Goal: Download file/media

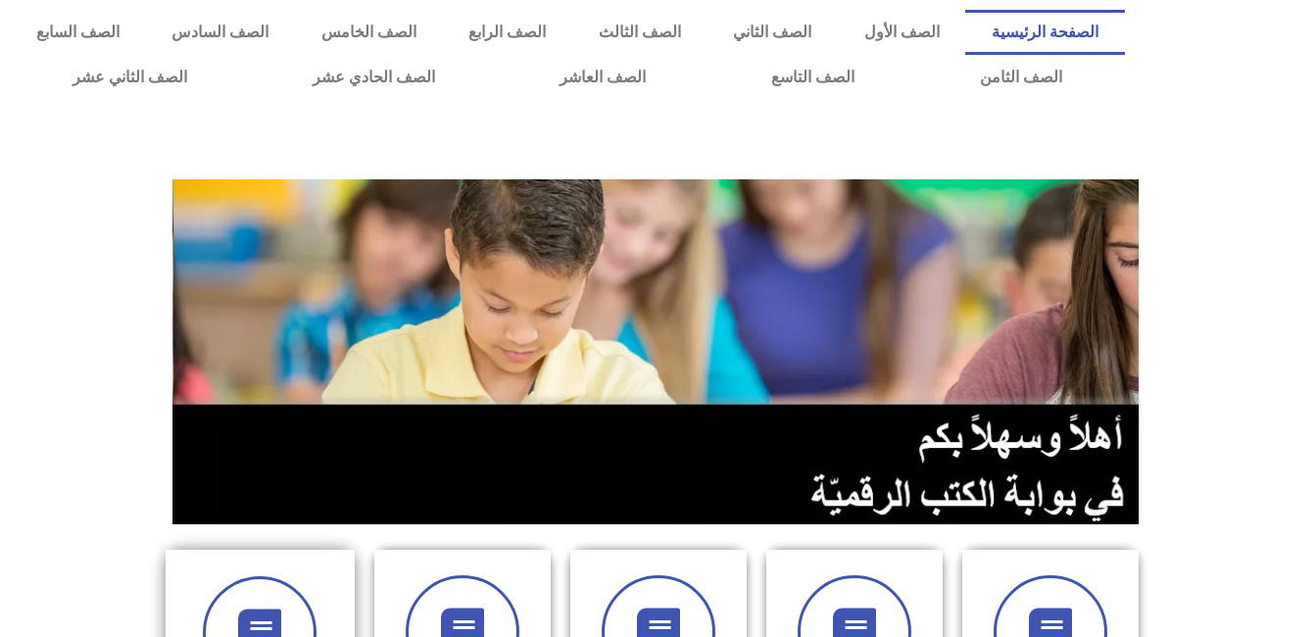
click at [303, 579] on div at bounding box center [260, 633] width 136 height 114
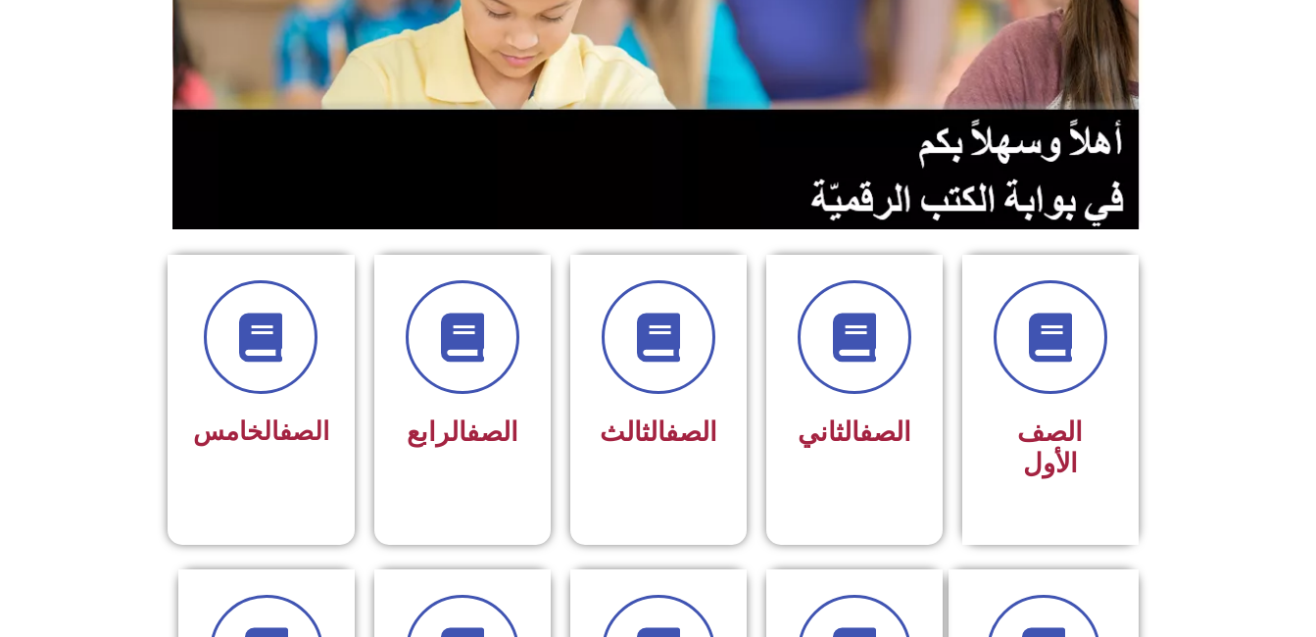
scroll to position [307, 0]
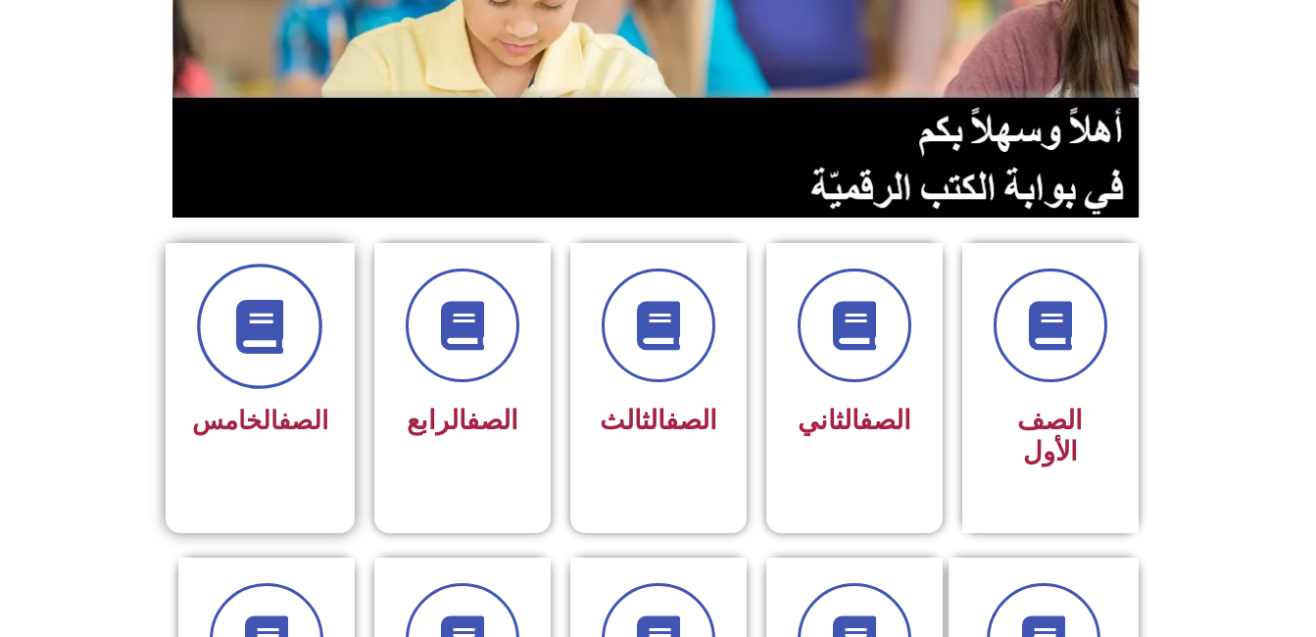
click at [277, 368] on span at bounding box center [259, 326] width 125 height 125
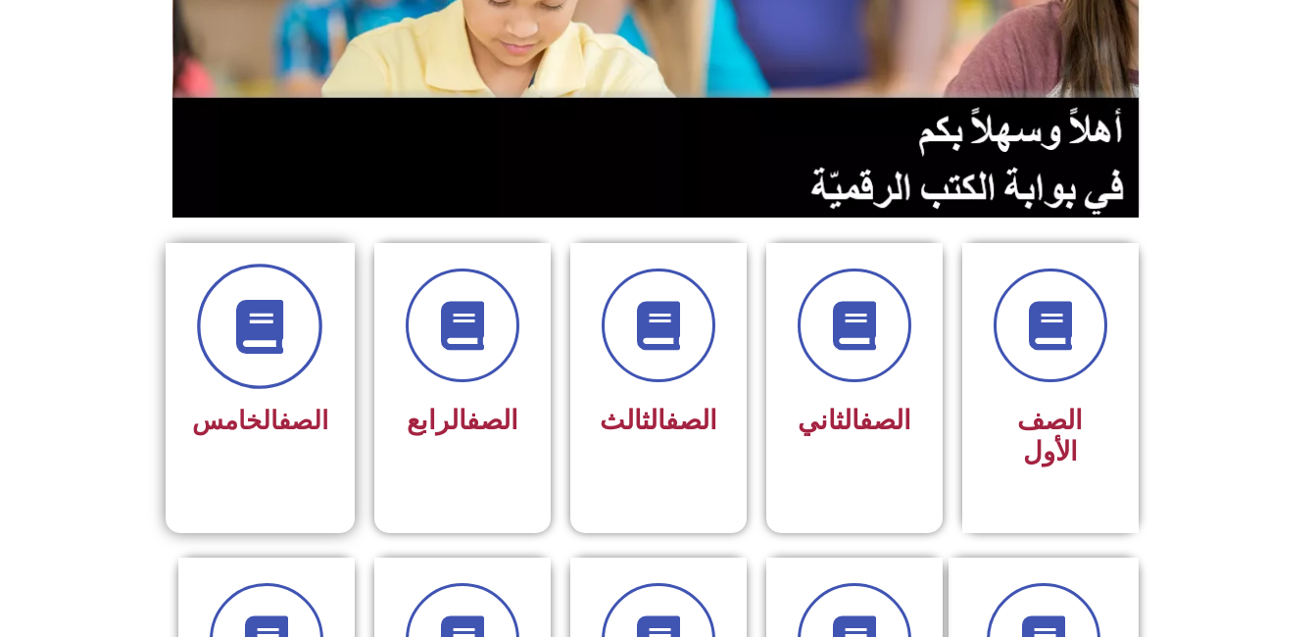
click at [277, 368] on span at bounding box center [259, 326] width 125 height 125
drag, startPoint x: 277, startPoint y: 368, endPoint x: 278, endPoint y: 308, distance: 60.8
click at [278, 308] on span at bounding box center [259, 326] width 125 height 125
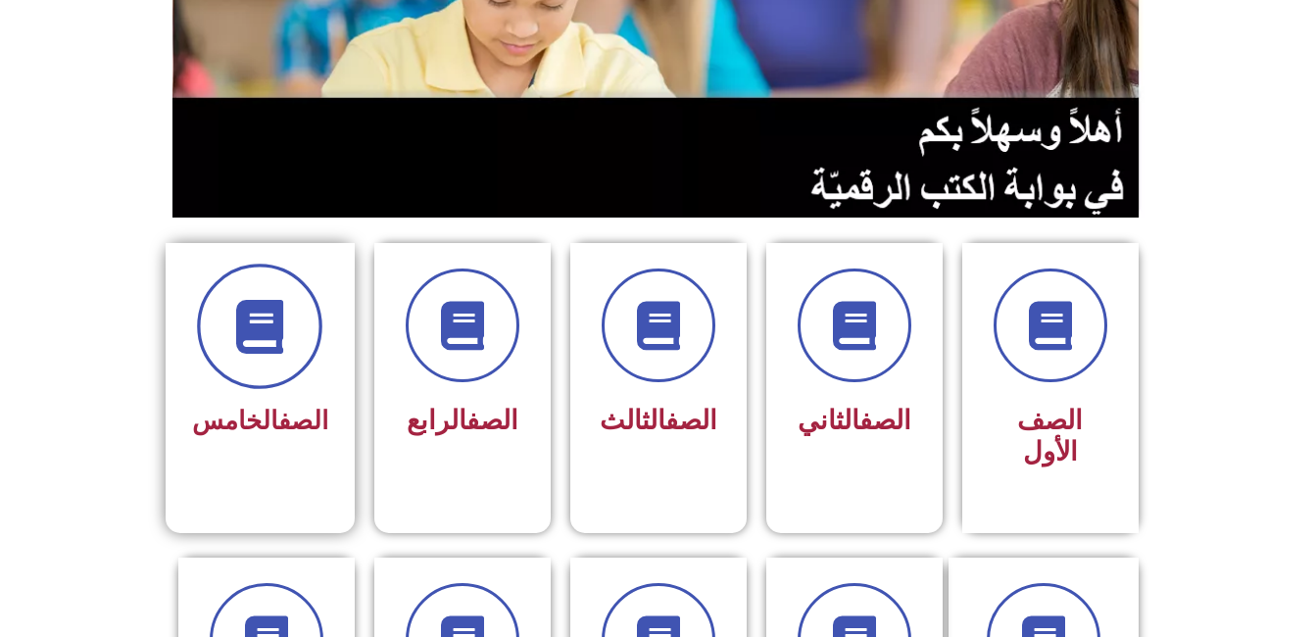
click at [278, 308] on icon at bounding box center [260, 327] width 54 height 54
click at [263, 356] on span at bounding box center [259, 326] width 125 height 125
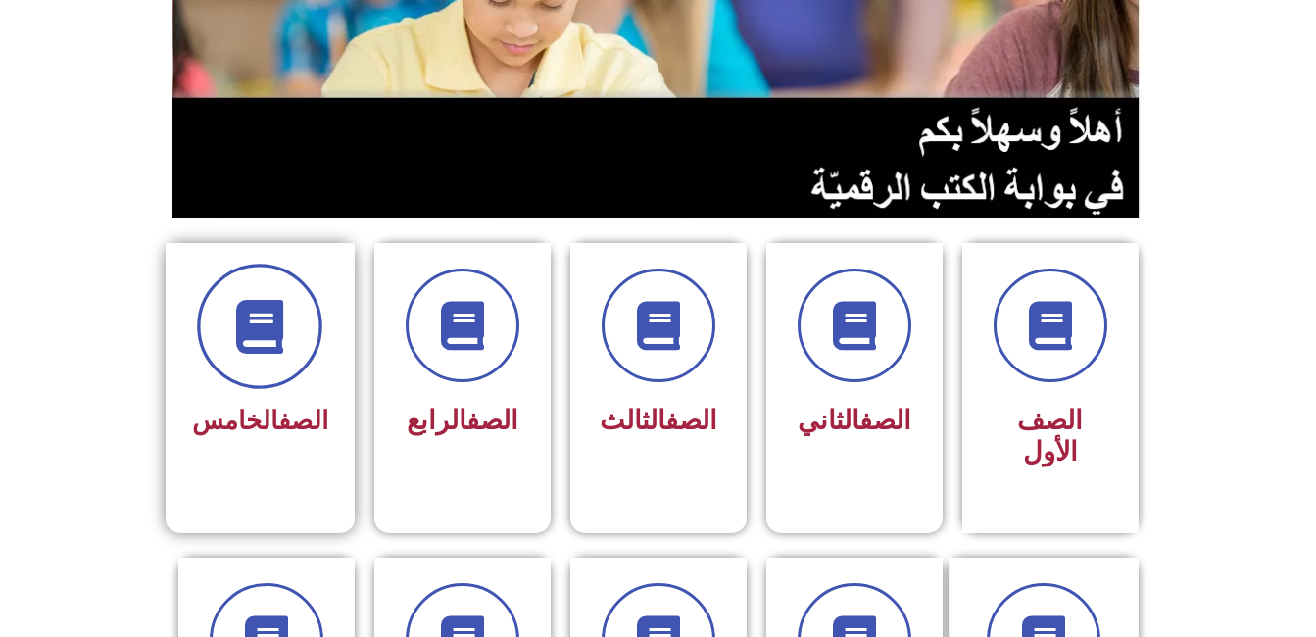
click at [260, 331] on icon at bounding box center [260, 327] width 54 height 54
click at [228, 326] on span at bounding box center [259, 326] width 125 height 125
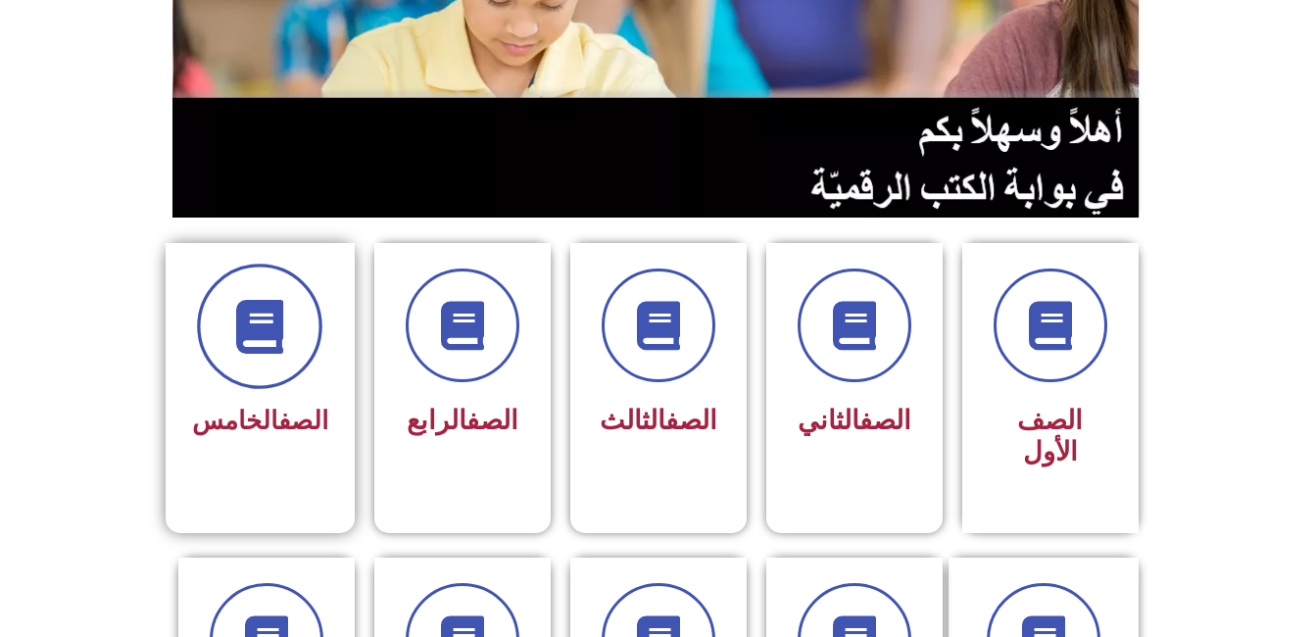
click at [228, 326] on span at bounding box center [259, 326] width 125 height 125
click at [266, 303] on icon at bounding box center [260, 327] width 54 height 54
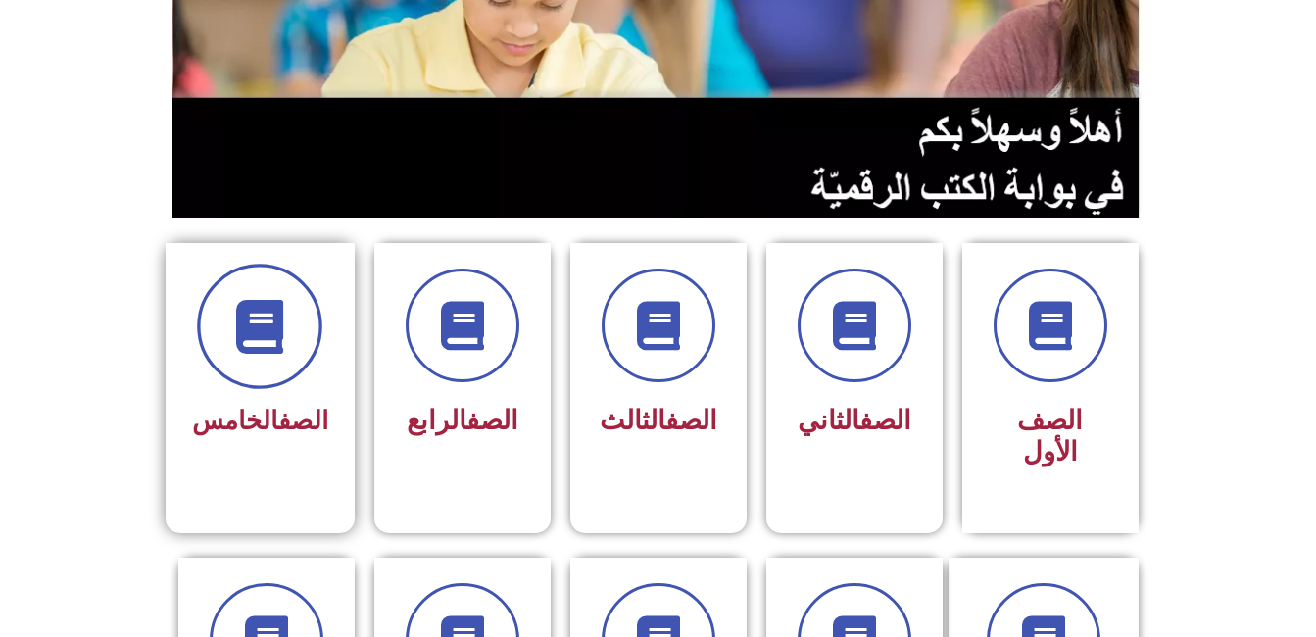
click at [266, 303] on icon at bounding box center [260, 327] width 54 height 54
click at [287, 317] on icon at bounding box center [260, 327] width 54 height 54
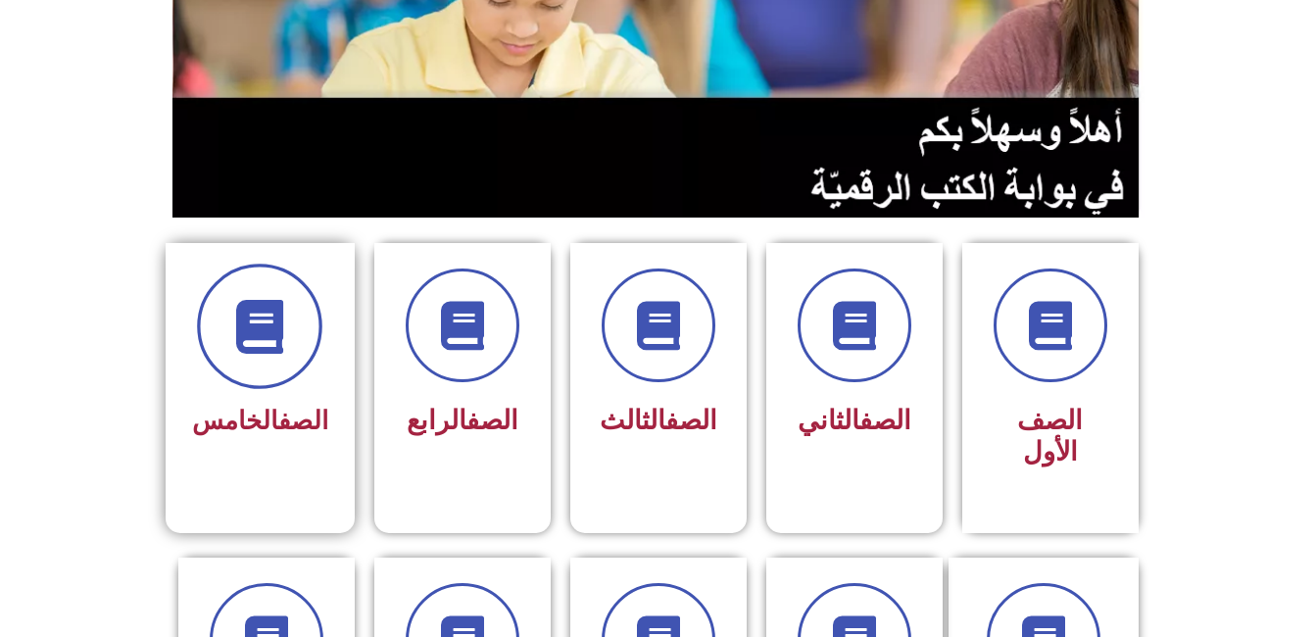
click at [287, 317] on icon at bounding box center [260, 327] width 54 height 54
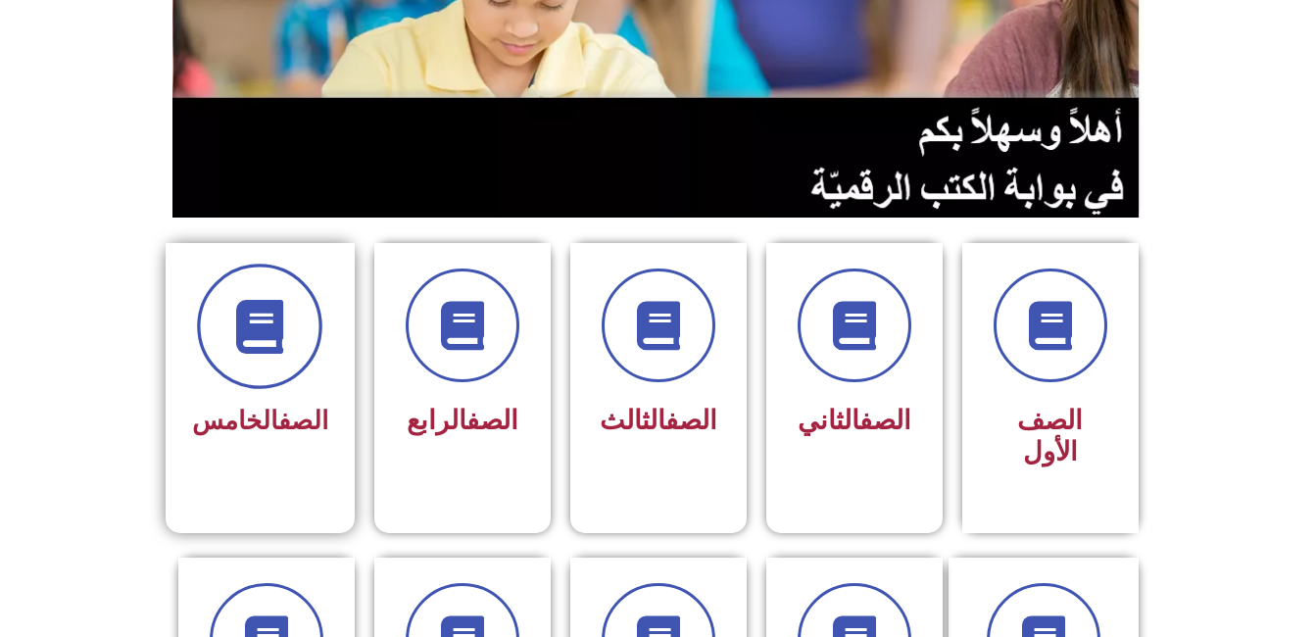
click at [250, 351] on icon at bounding box center [260, 327] width 54 height 54
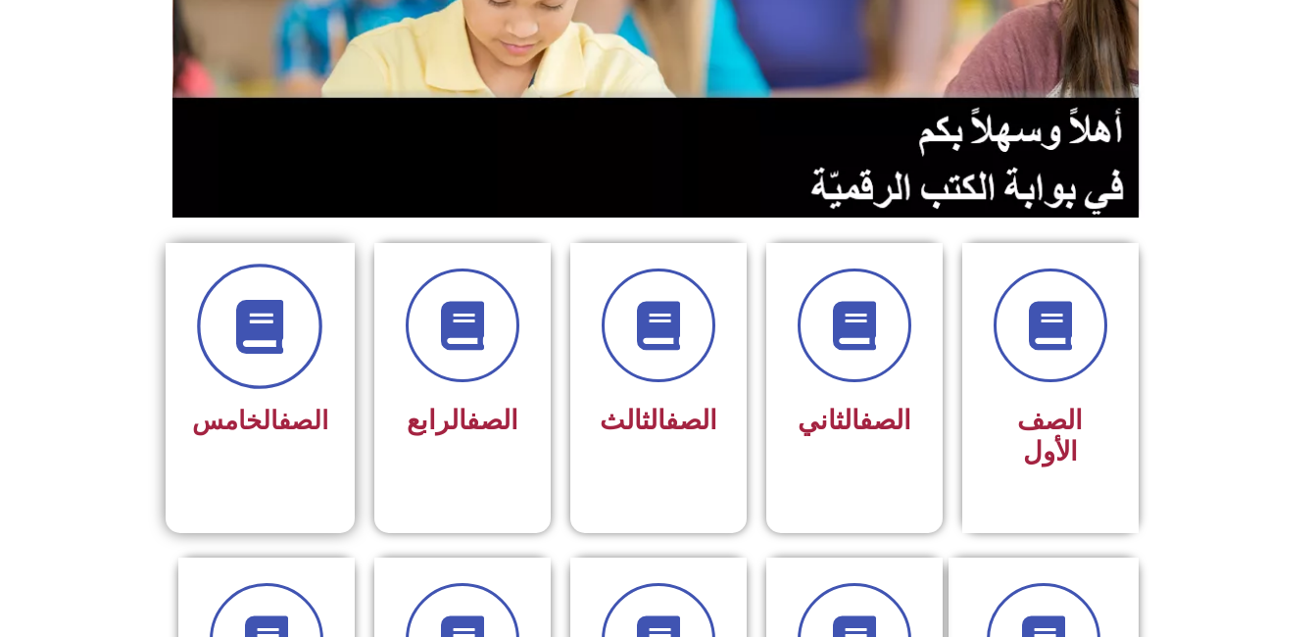
click at [250, 351] on icon at bounding box center [260, 327] width 54 height 54
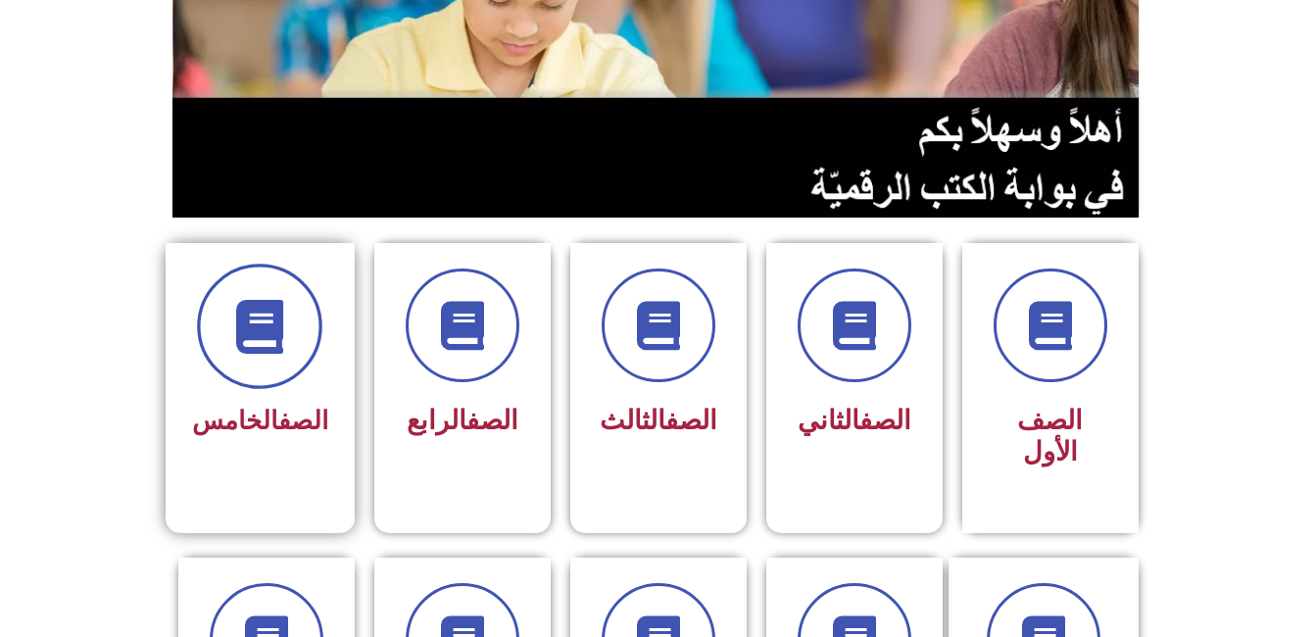
click at [250, 351] on icon at bounding box center [260, 327] width 54 height 54
click at [250, 350] on icon at bounding box center [260, 327] width 54 height 54
click at [289, 277] on span at bounding box center [259, 326] width 125 height 125
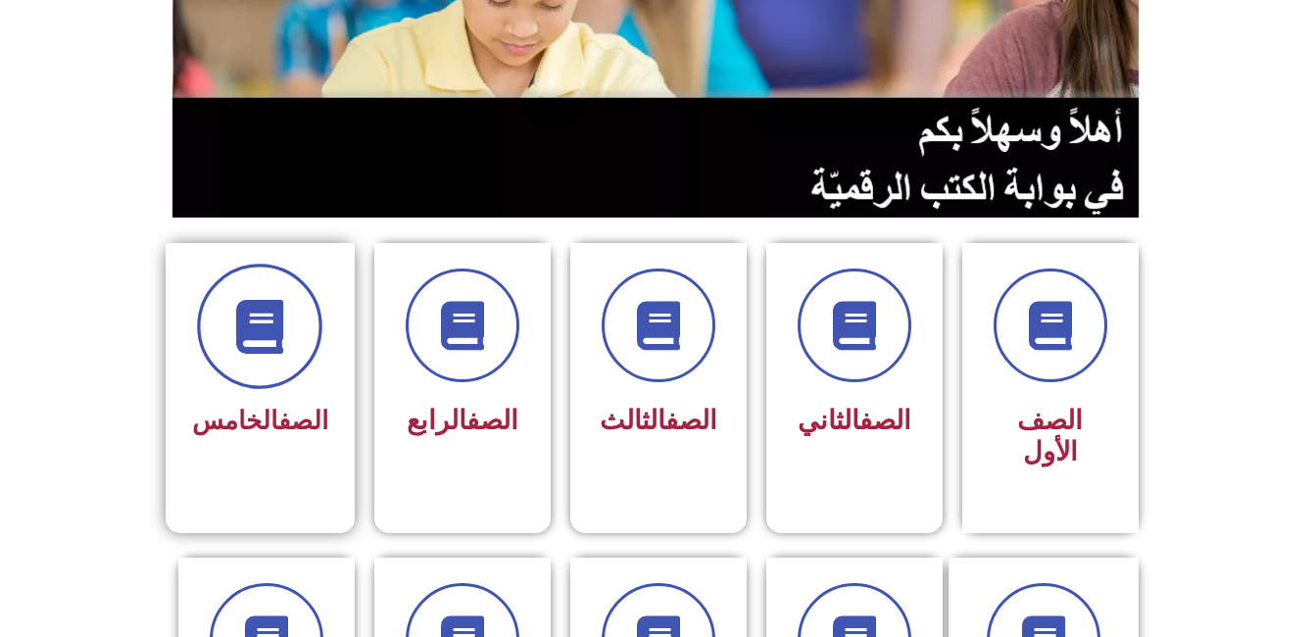
click at [289, 277] on span at bounding box center [259, 326] width 125 height 125
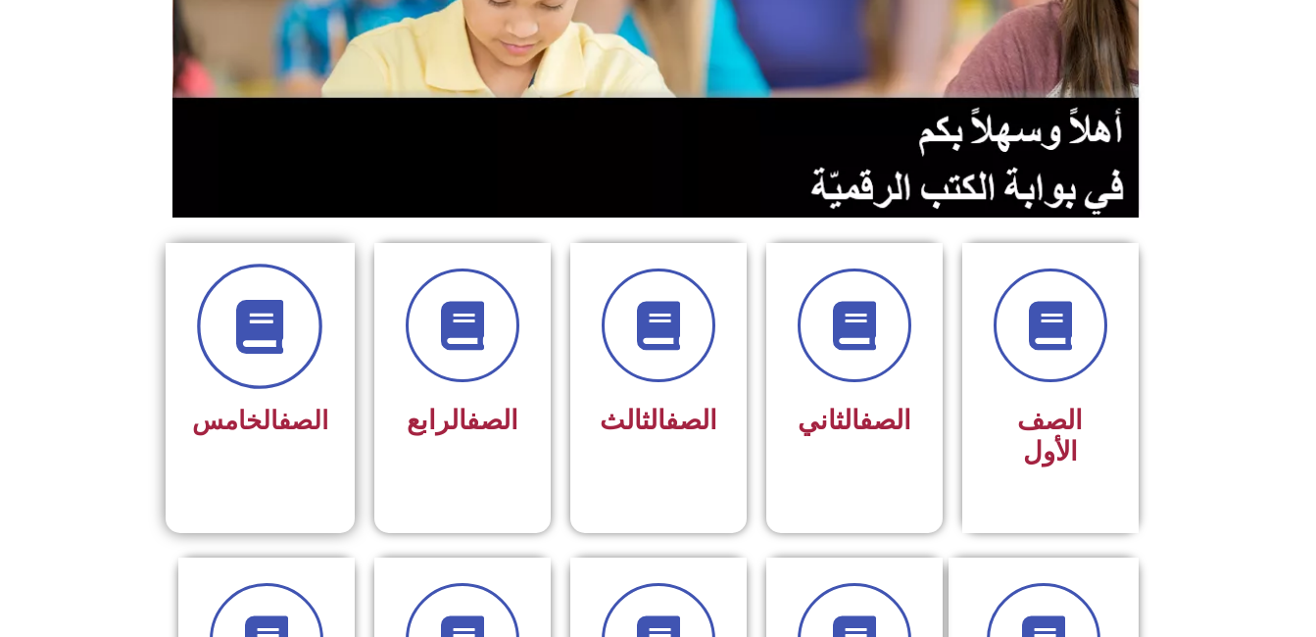
click at [289, 277] on span at bounding box center [259, 326] width 125 height 125
click at [300, 366] on span at bounding box center [259, 326] width 125 height 125
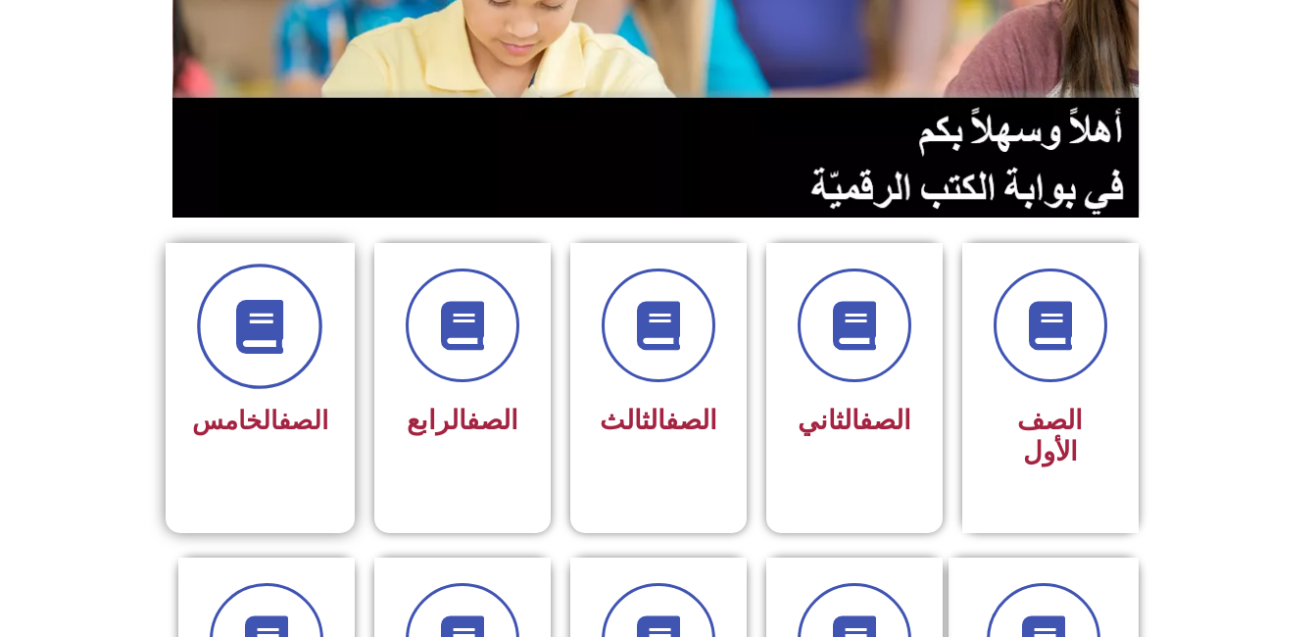
click at [272, 364] on span at bounding box center [259, 326] width 125 height 125
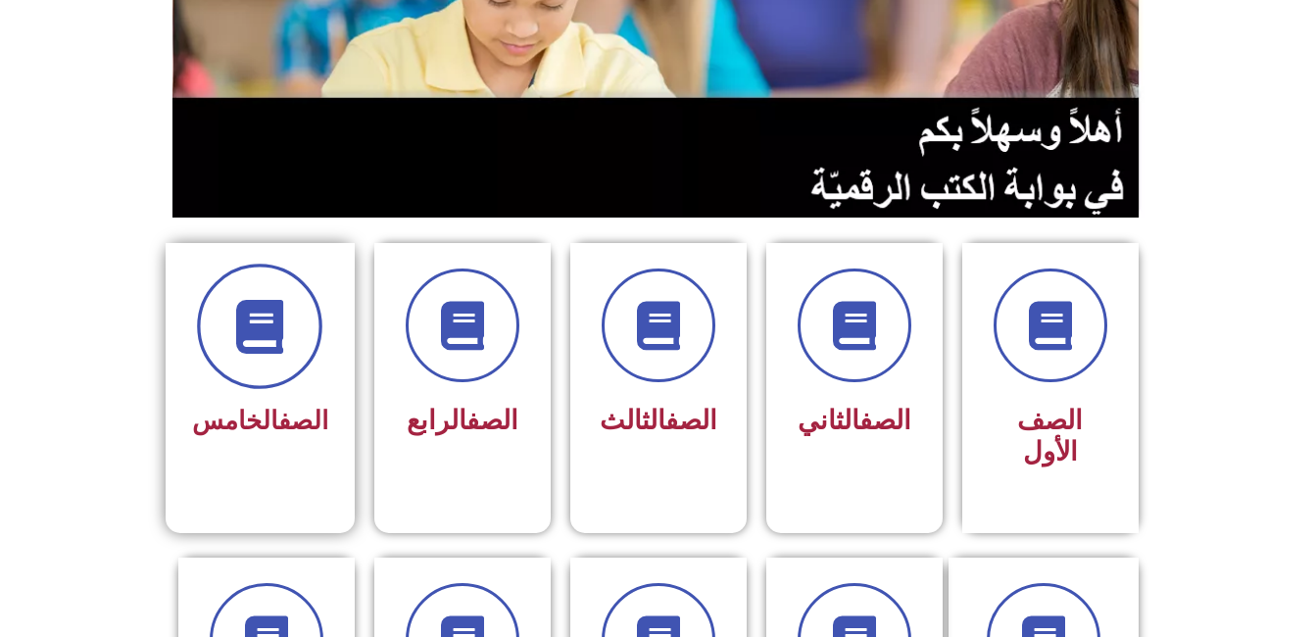
click at [272, 364] on span at bounding box center [259, 326] width 125 height 125
click at [259, 330] on icon at bounding box center [260, 327] width 54 height 54
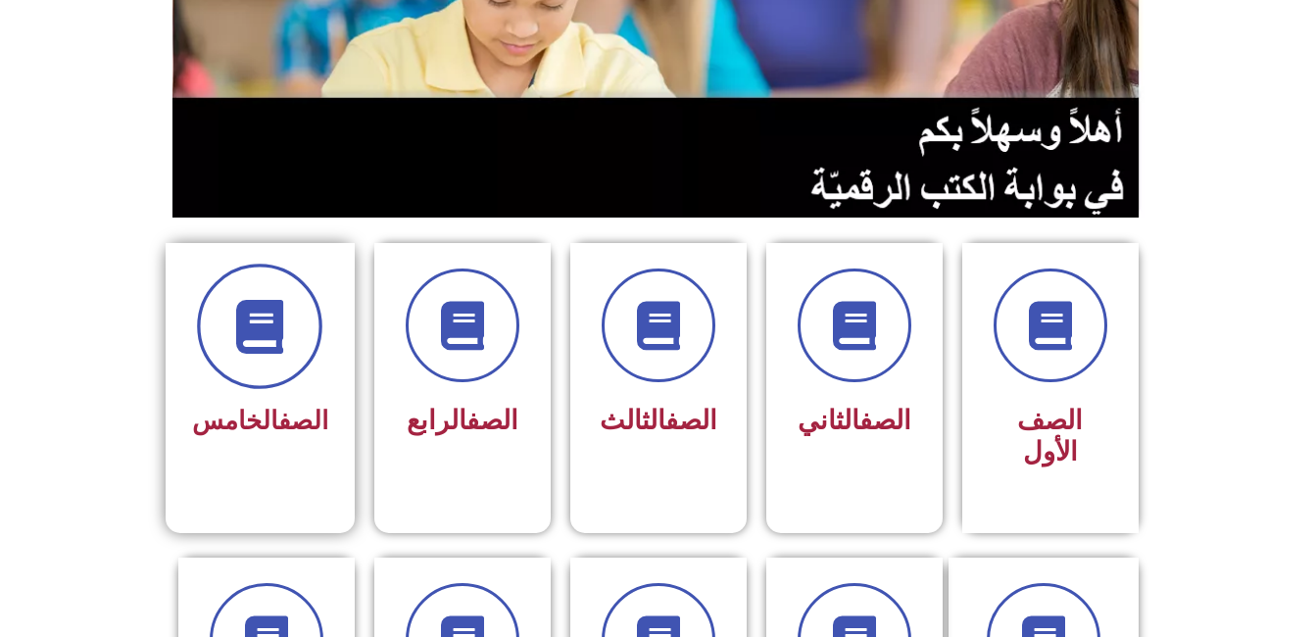
click at [259, 330] on icon at bounding box center [260, 327] width 54 height 54
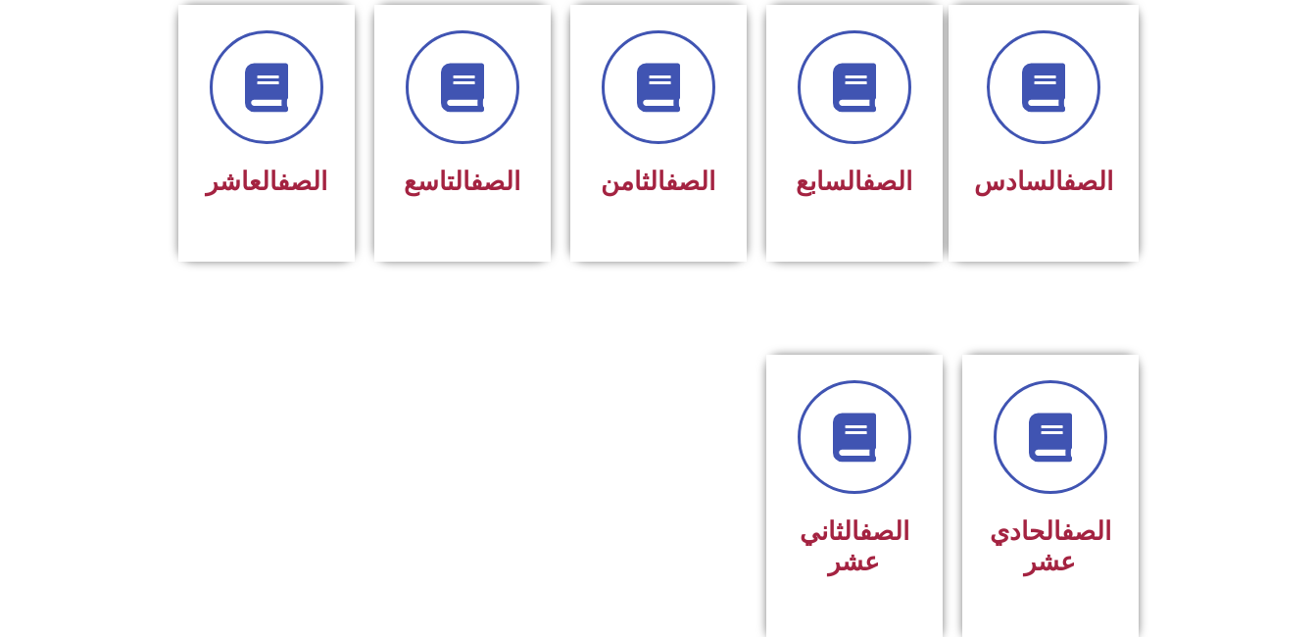
scroll to position [861, 0]
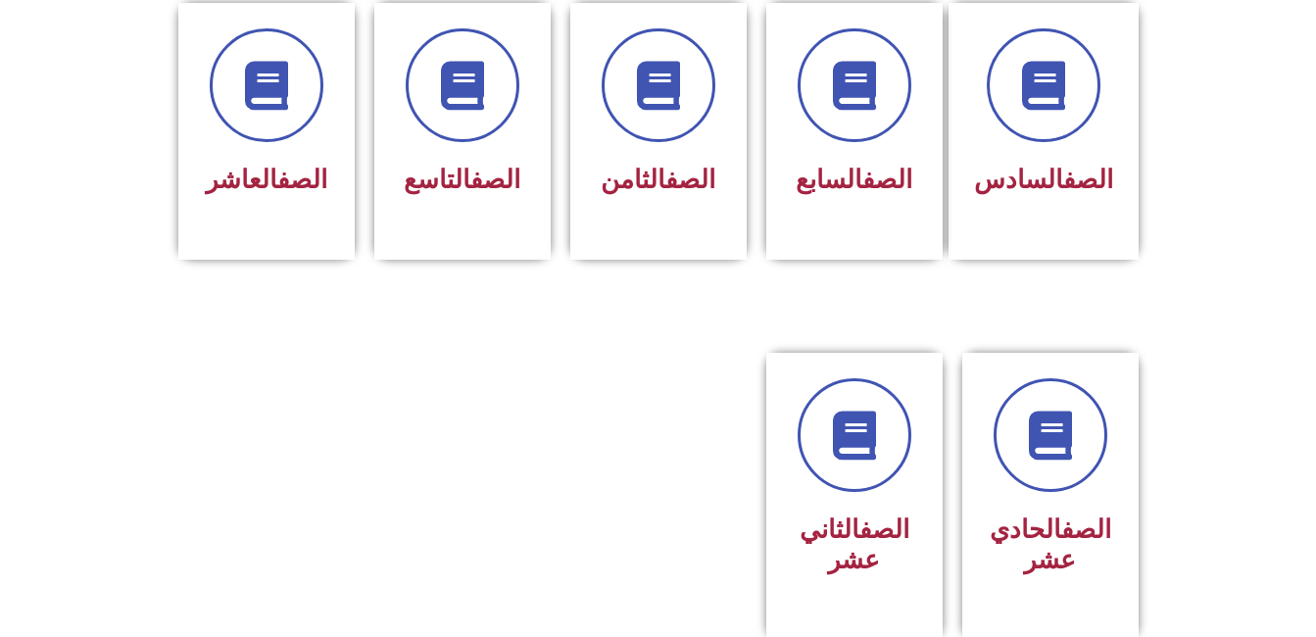
click at [189, 353] on div at bounding box center [267, 496] width 196 height 287
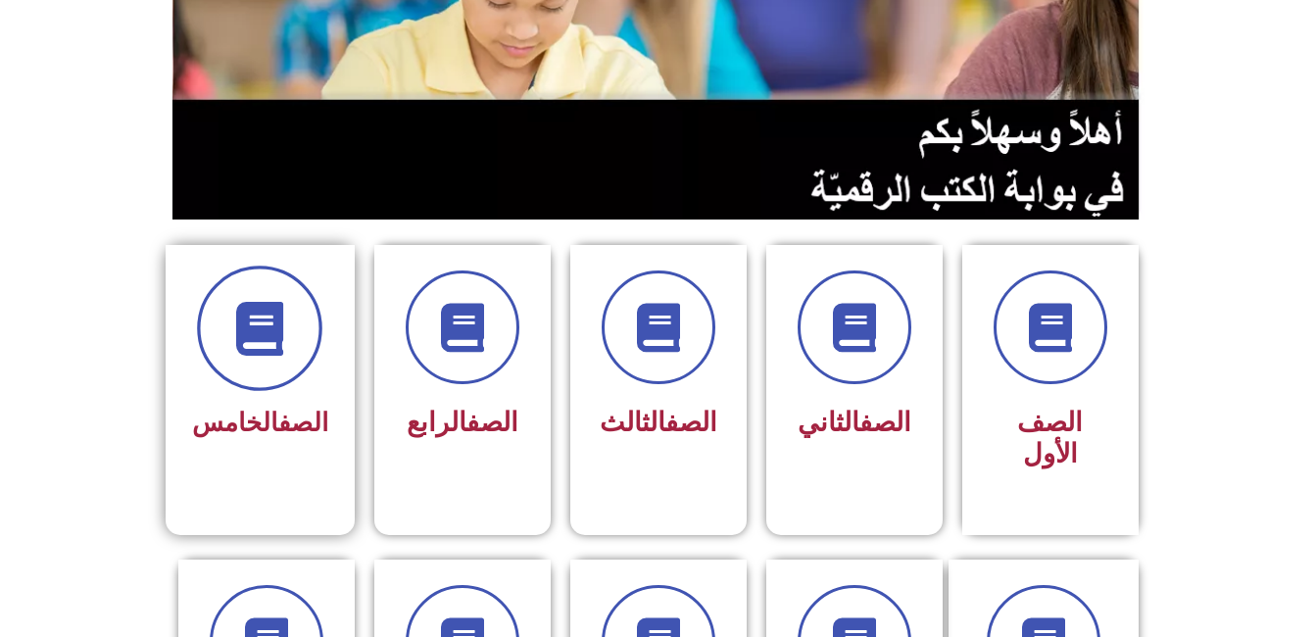
drag, startPoint x: 182, startPoint y: 324, endPoint x: 276, endPoint y: 321, distance: 94.1
click at [276, 321] on div "الصف الخامس" at bounding box center [260, 374] width 189 height 259
click at [276, 321] on icon at bounding box center [260, 329] width 54 height 54
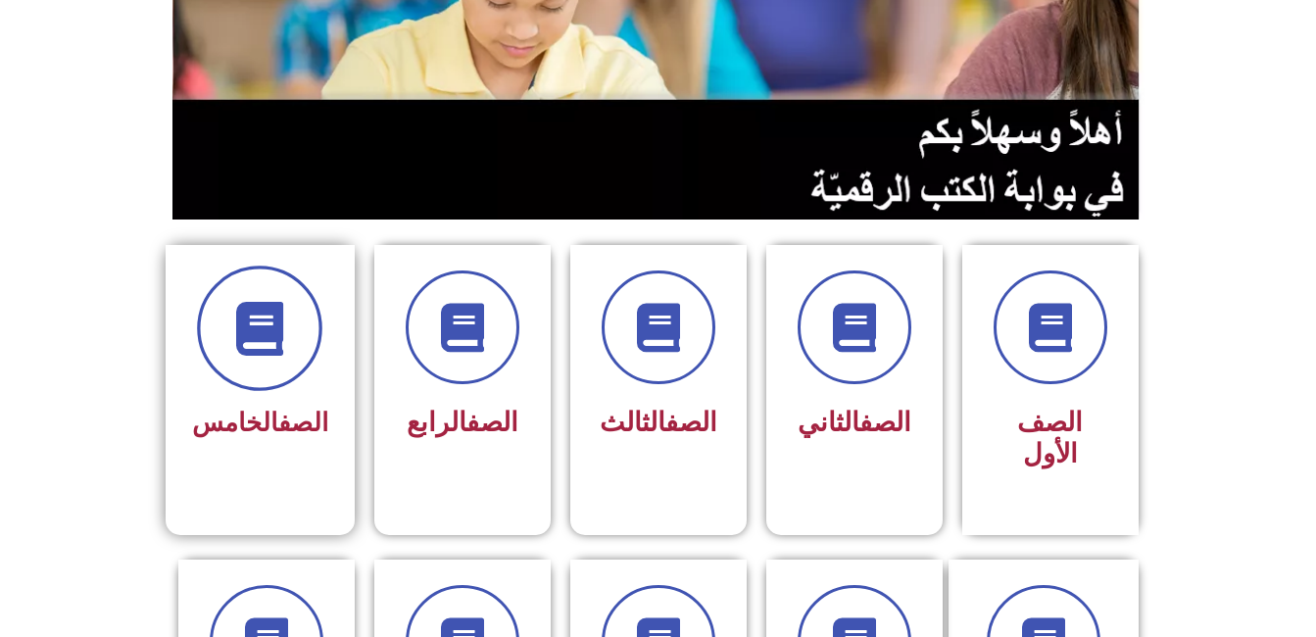
click at [276, 321] on icon at bounding box center [260, 329] width 54 height 54
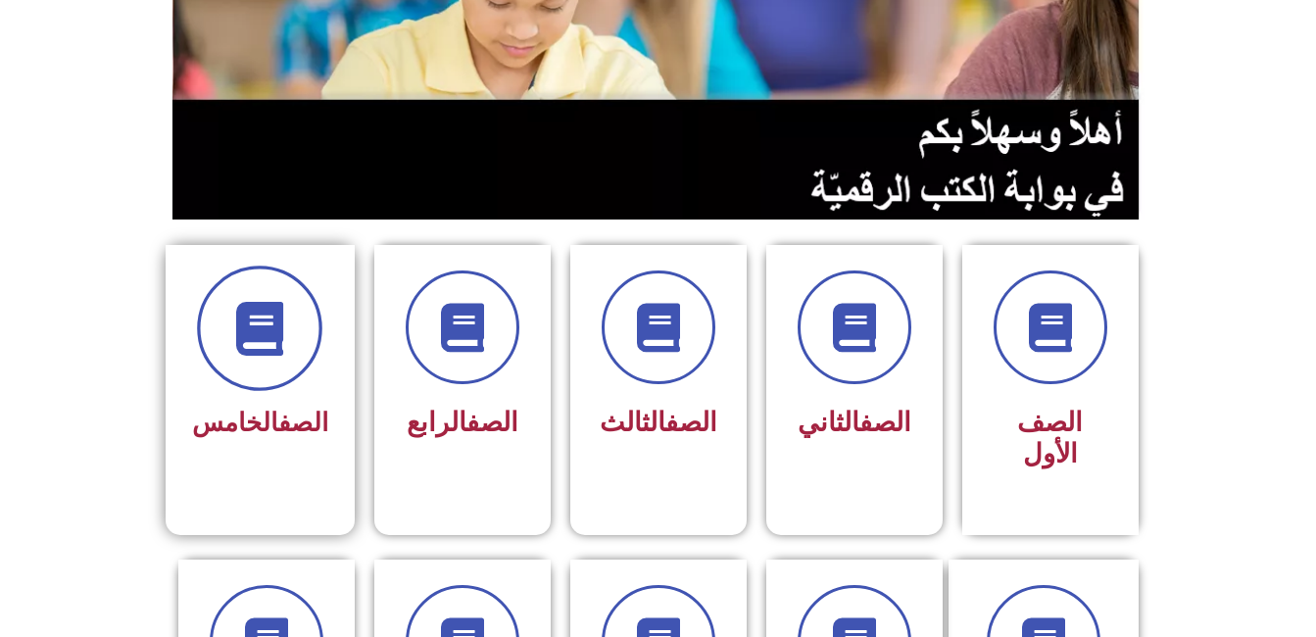
click at [276, 321] on icon at bounding box center [260, 329] width 54 height 54
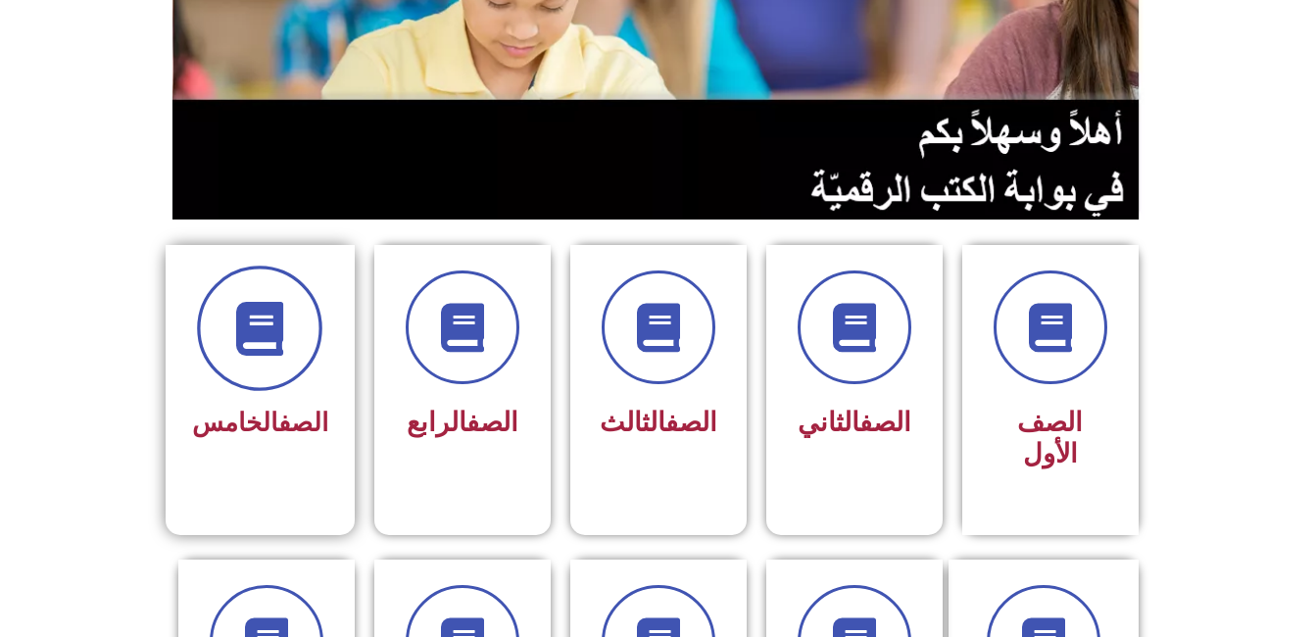
click at [276, 321] on icon at bounding box center [260, 329] width 54 height 54
click at [271, 344] on icon at bounding box center [260, 329] width 54 height 54
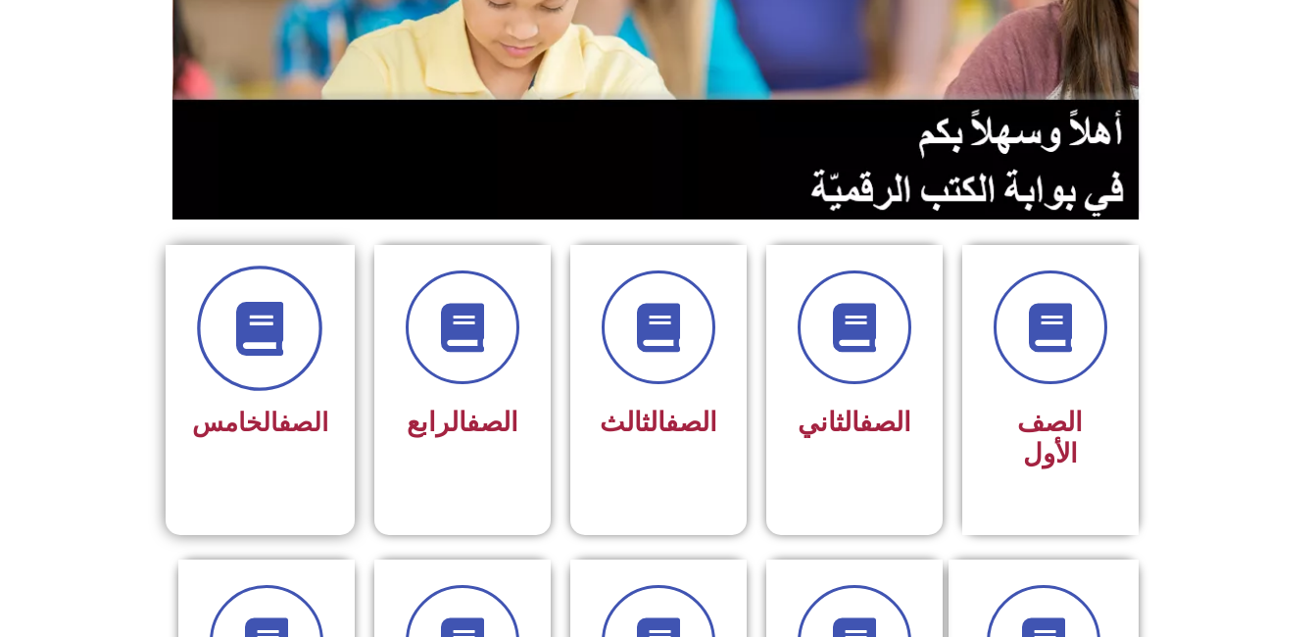
click at [271, 344] on icon at bounding box center [260, 329] width 54 height 54
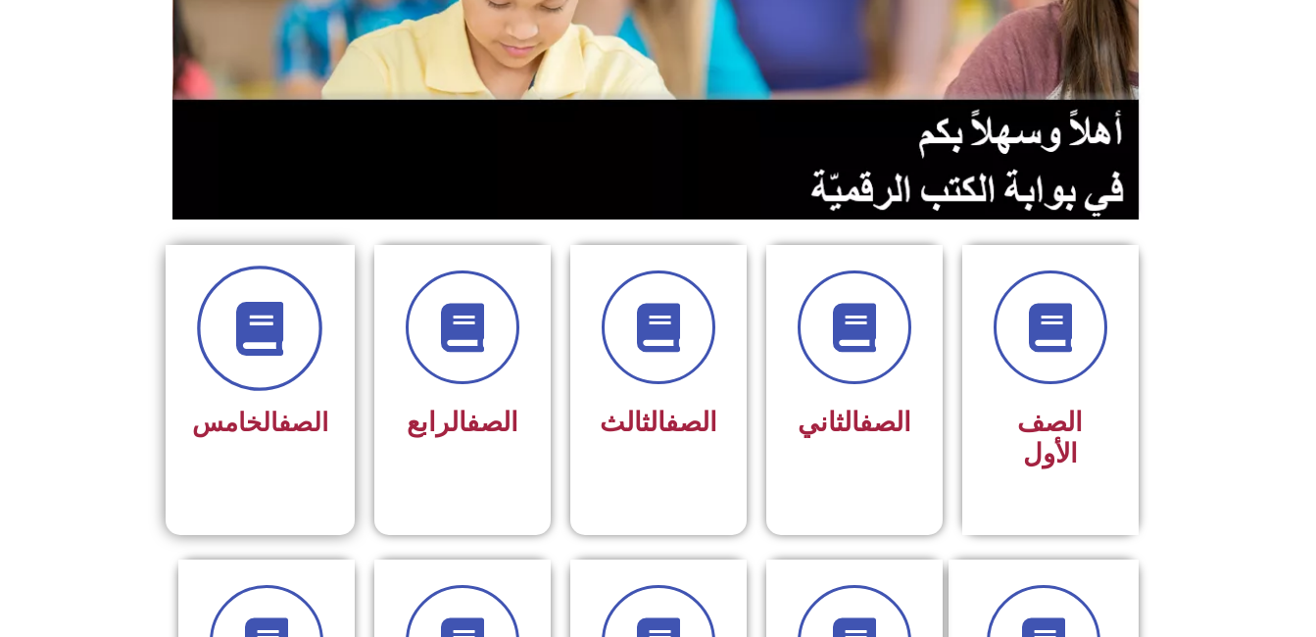
click at [271, 344] on icon at bounding box center [260, 329] width 54 height 54
click at [250, 315] on icon at bounding box center [260, 329] width 54 height 54
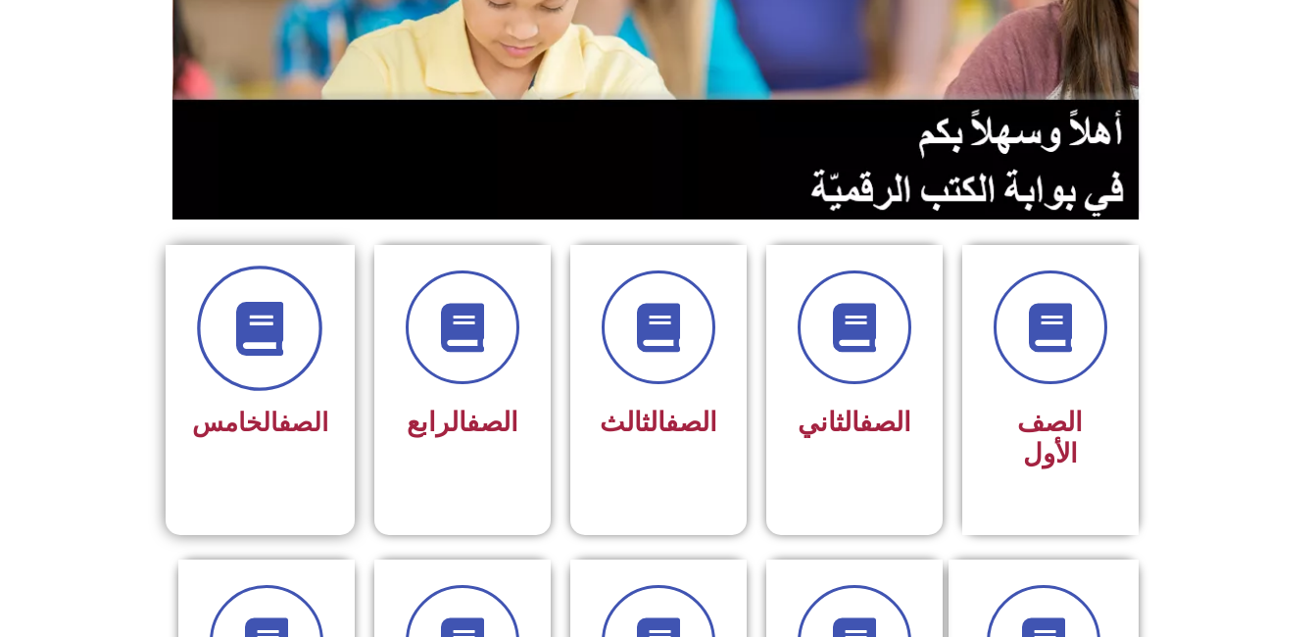
click at [250, 315] on icon at bounding box center [260, 329] width 54 height 54
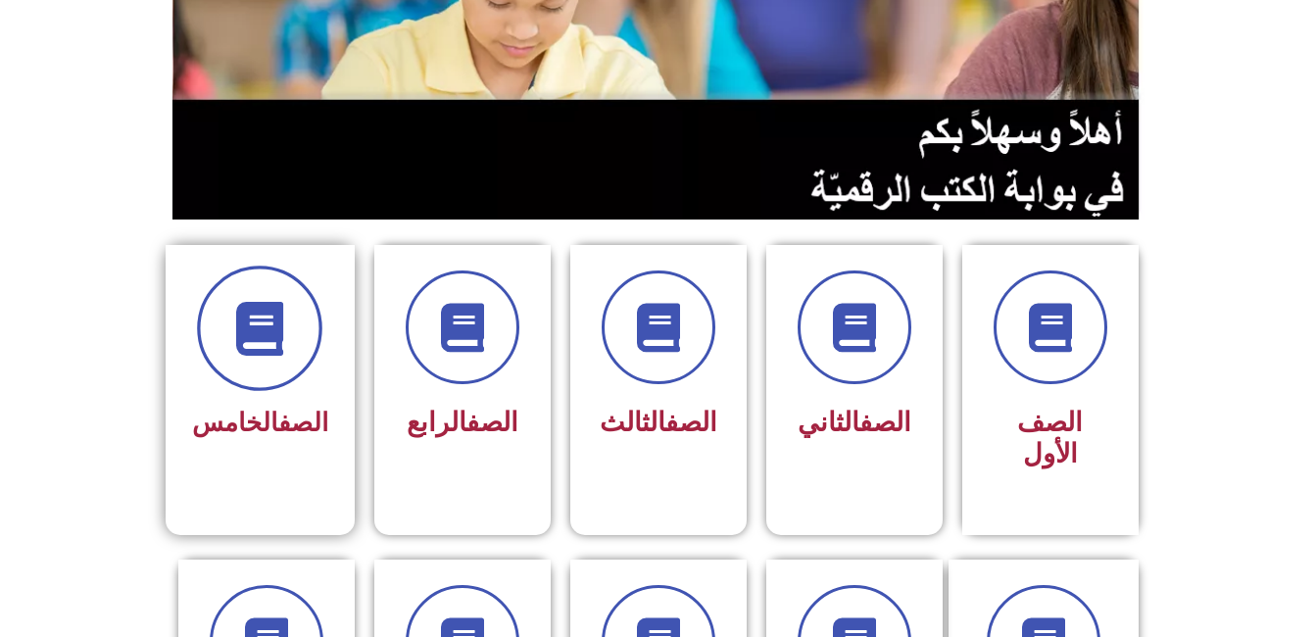
click at [273, 314] on icon at bounding box center [260, 329] width 54 height 54
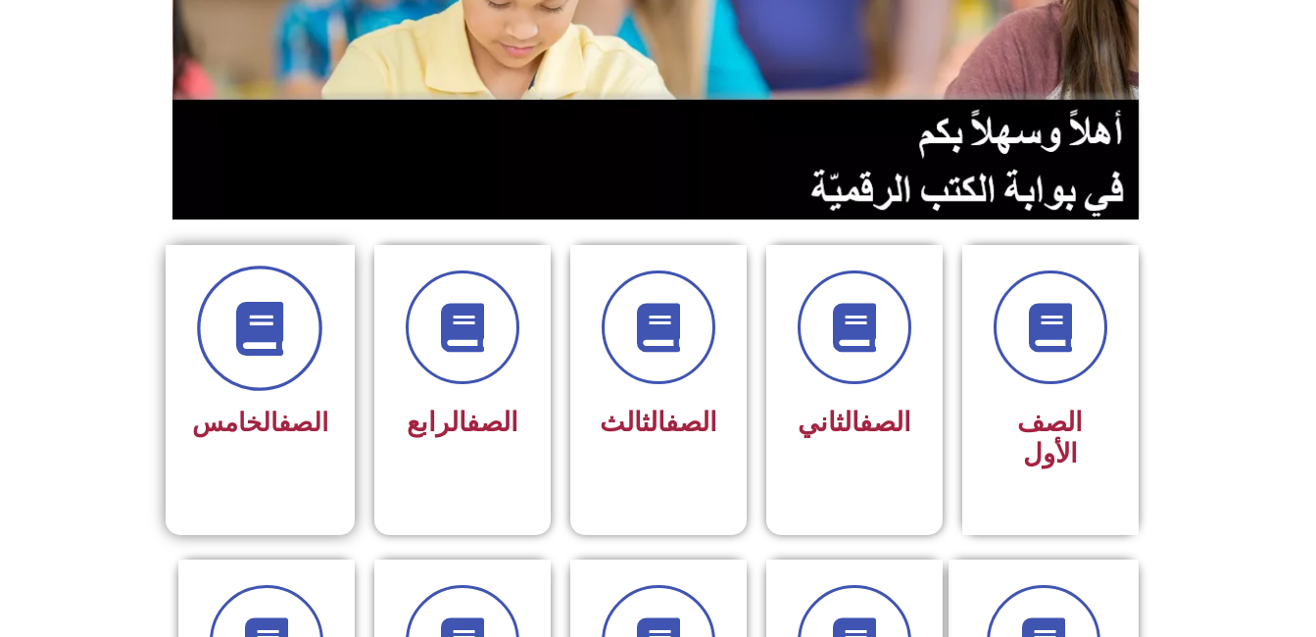
click at [273, 314] on icon at bounding box center [260, 329] width 54 height 54
click at [209, 270] on div "الصف الخامس" at bounding box center [260, 374] width 189 height 259
drag, startPoint x: 209, startPoint y: 270, endPoint x: 231, endPoint y: 249, distance: 31.2
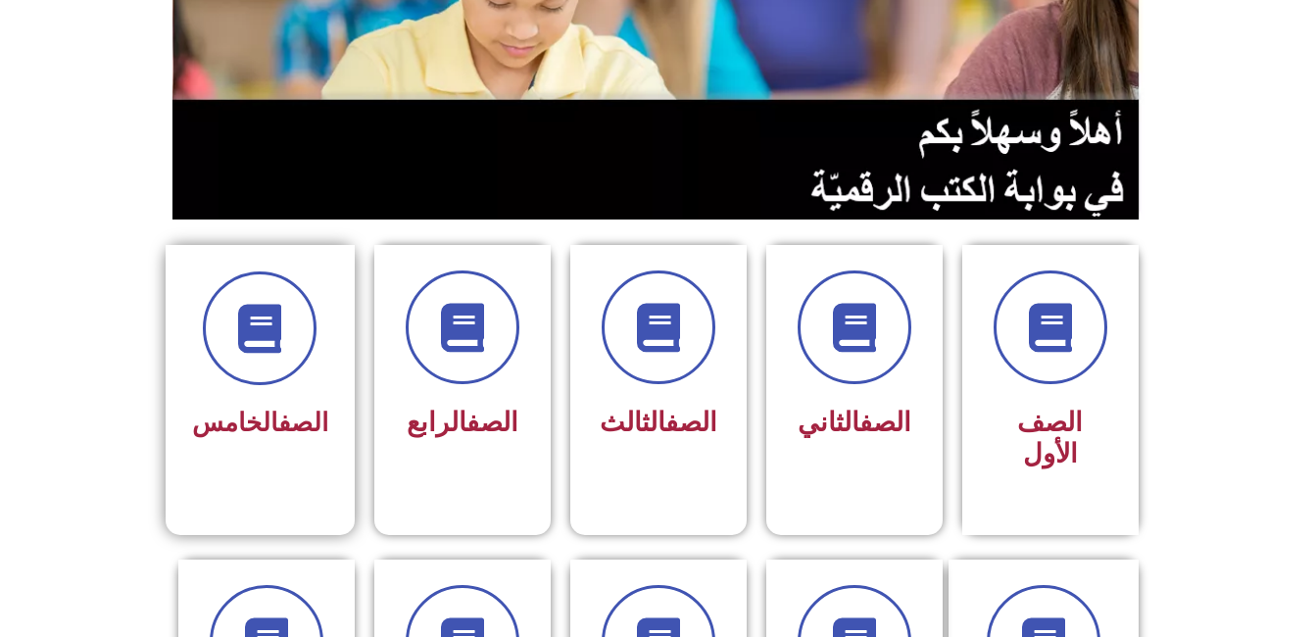
click at [231, 249] on div "الصف الخامس" at bounding box center [260, 374] width 189 height 259
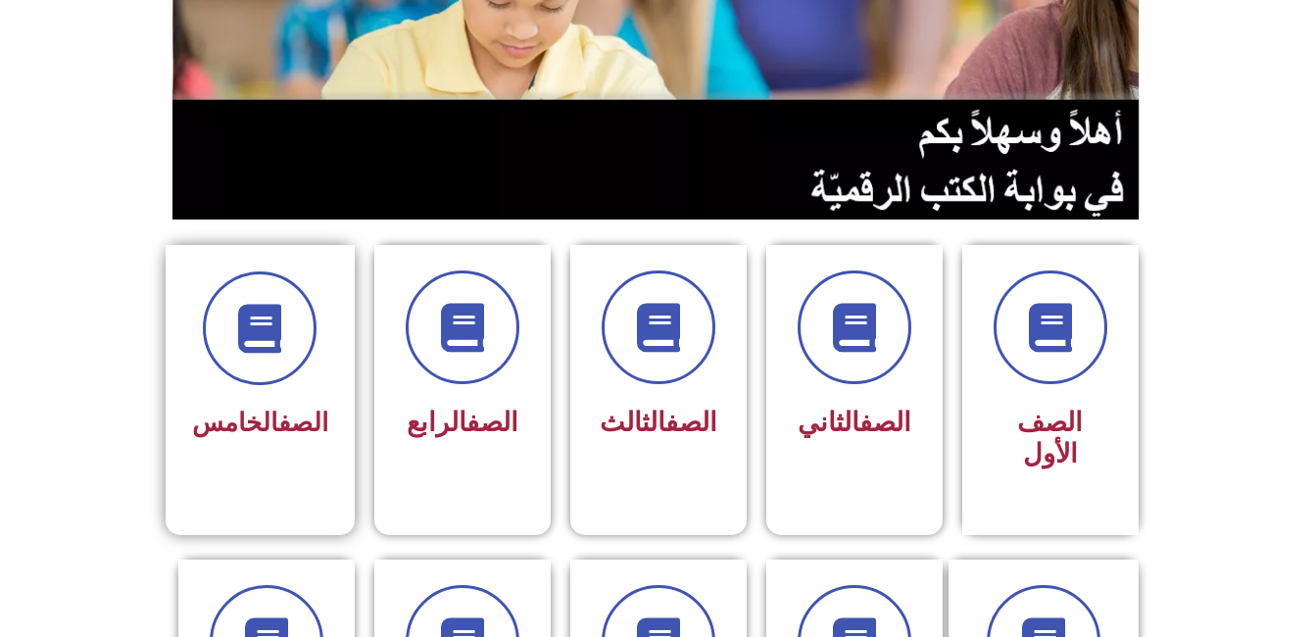
click at [229, 256] on div "الصف الخامس" at bounding box center [260, 374] width 189 height 259
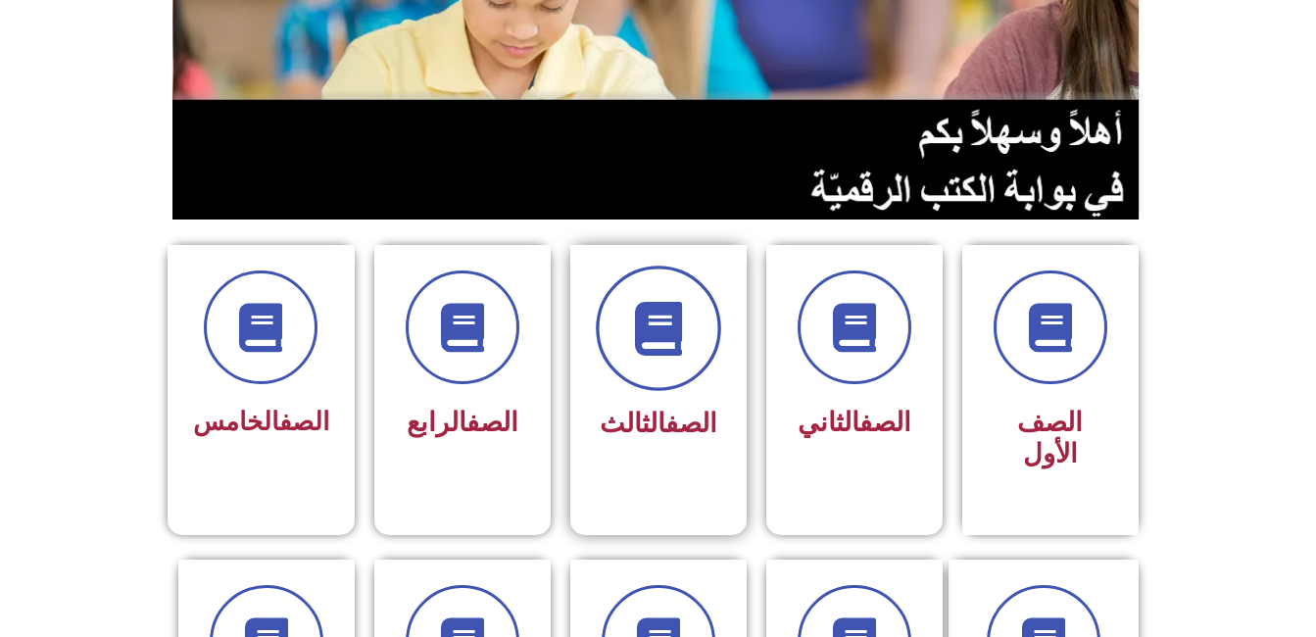
click at [675, 330] on icon at bounding box center [658, 329] width 54 height 54
click at [662, 364] on span at bounding box center [658, 328] width 125 height 125
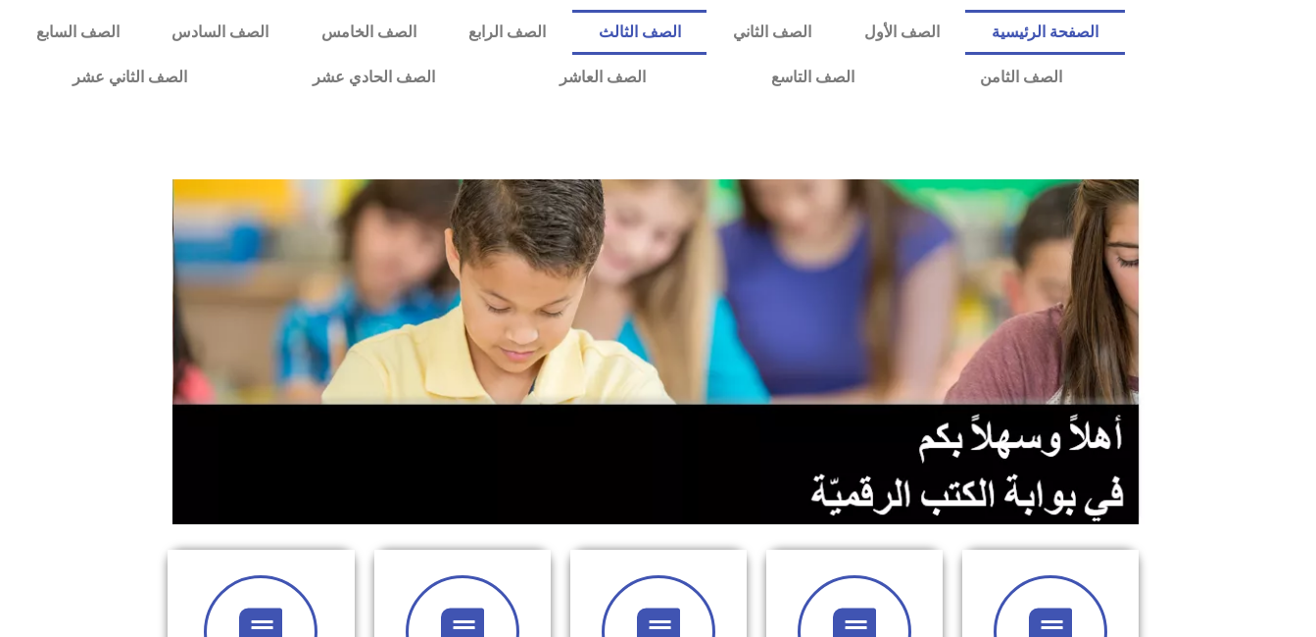
click at [707, 17] on link "الصف الثالث" at bounding box center [639, 32] width 134 height 45
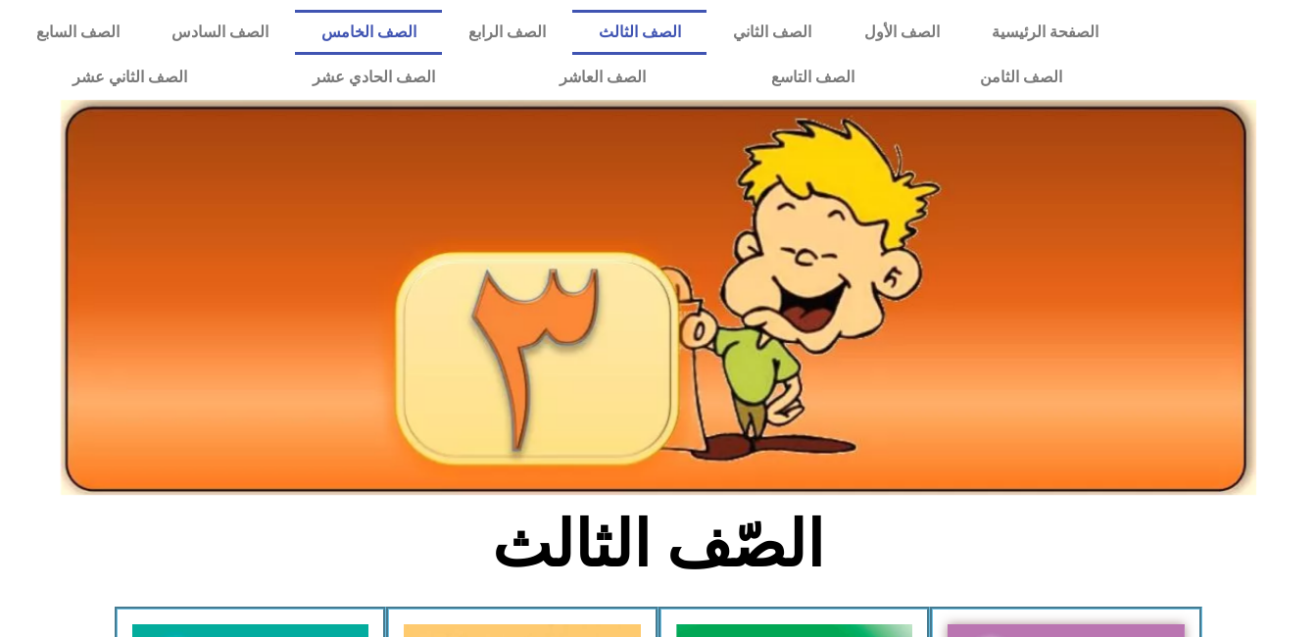
click at [442, 40] on link "الصف الخامس" at bounding box center [368, 32] width 147 height 45
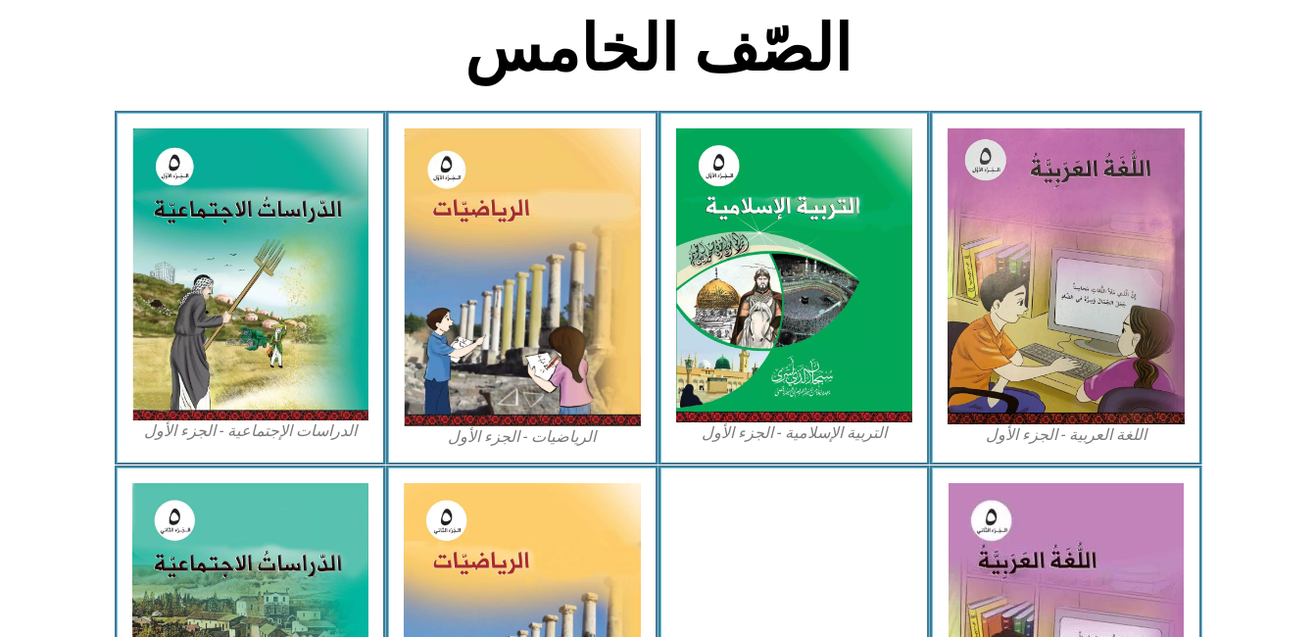
scroll to position [558, 0]
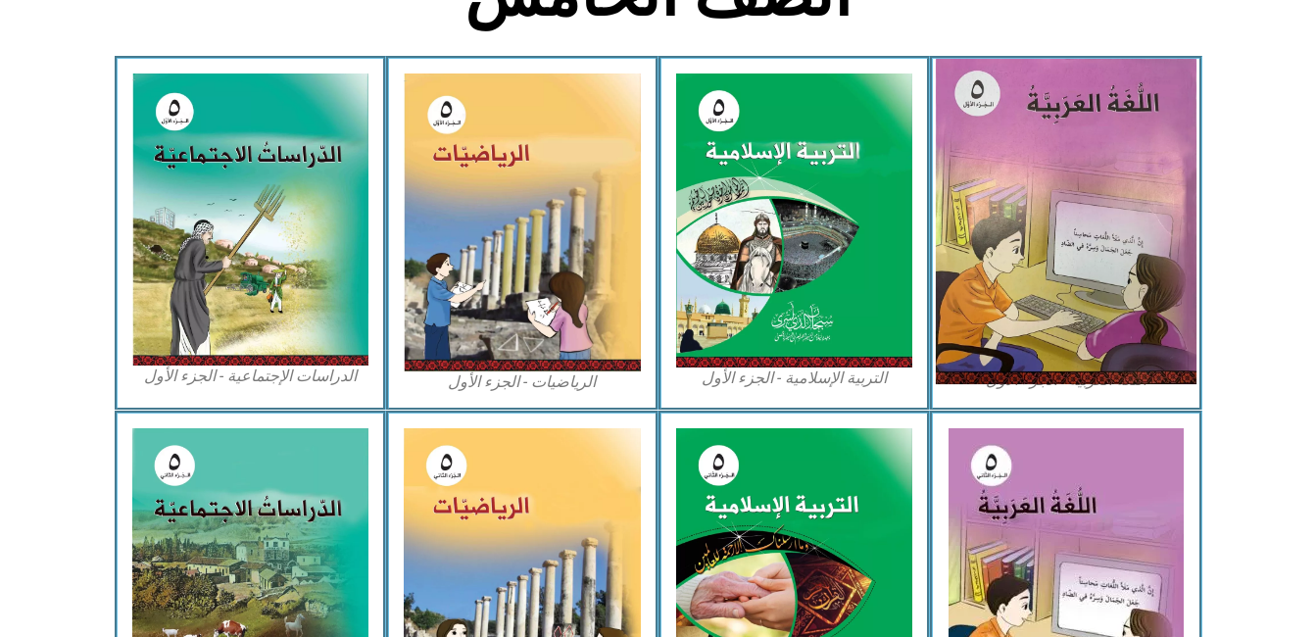
click at [1052, 148] on img at bounding box center [1066, 221] width 261 height 325
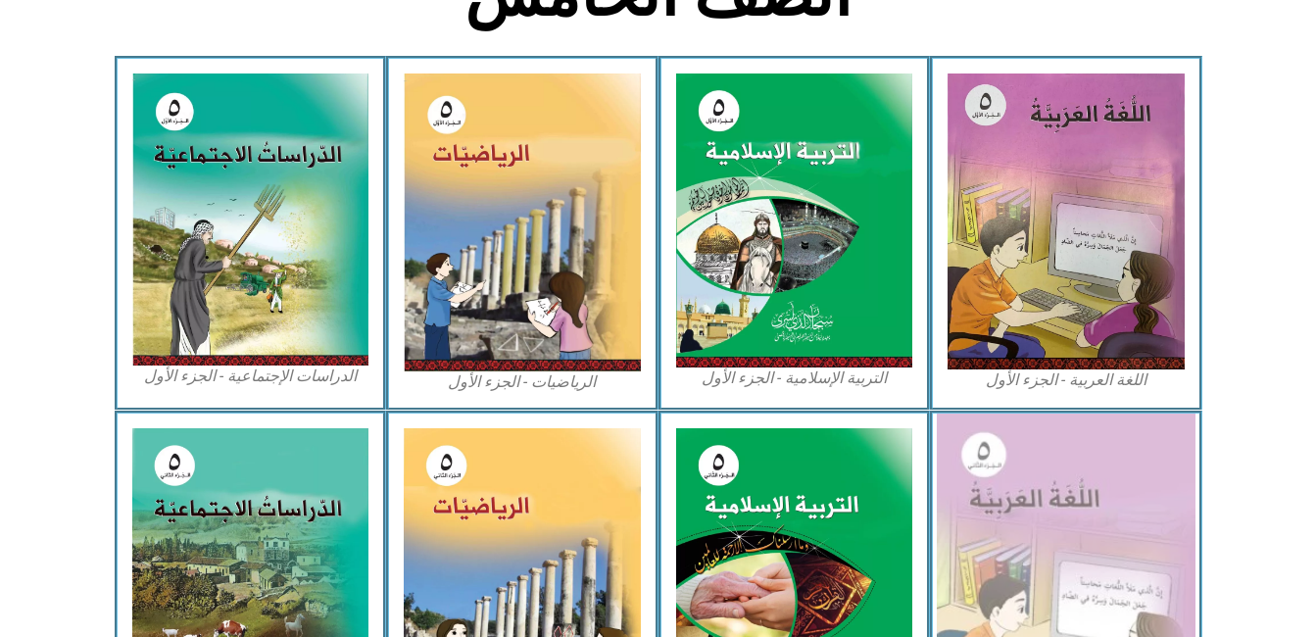
click at [1075, 485] on img at bounding box center [1066, 575] width 259 height 323
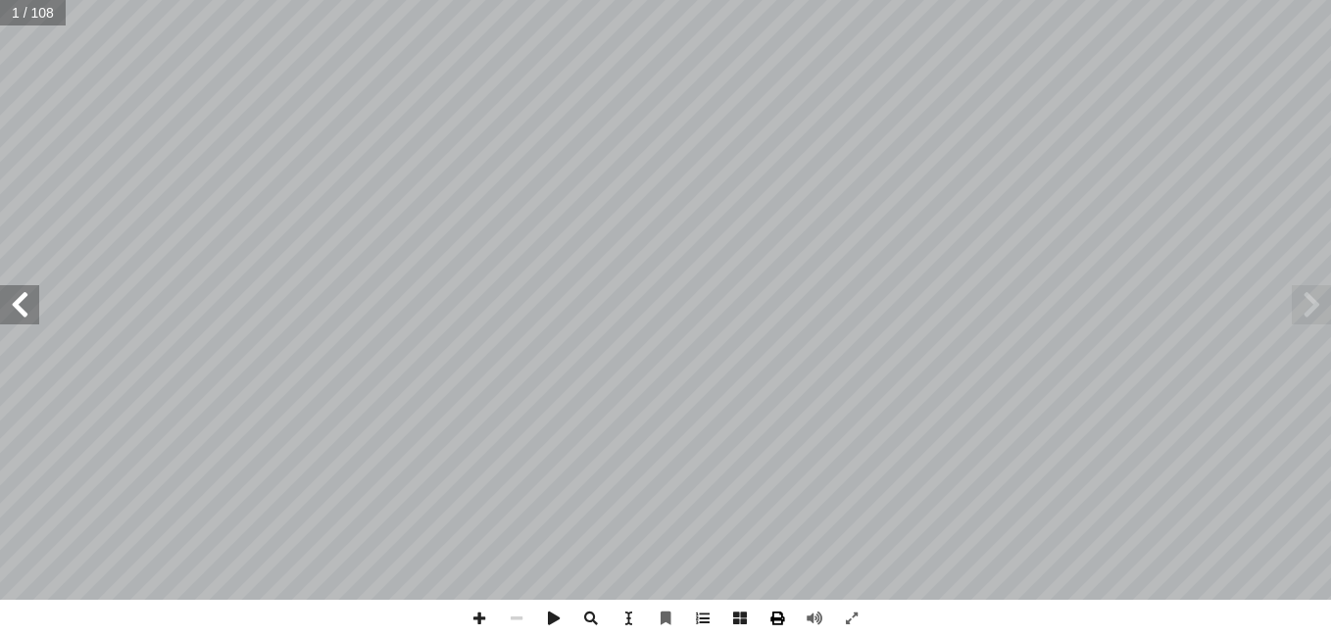
click at [766, 621] on span at bounding box center [776, 618] width 37 height 37
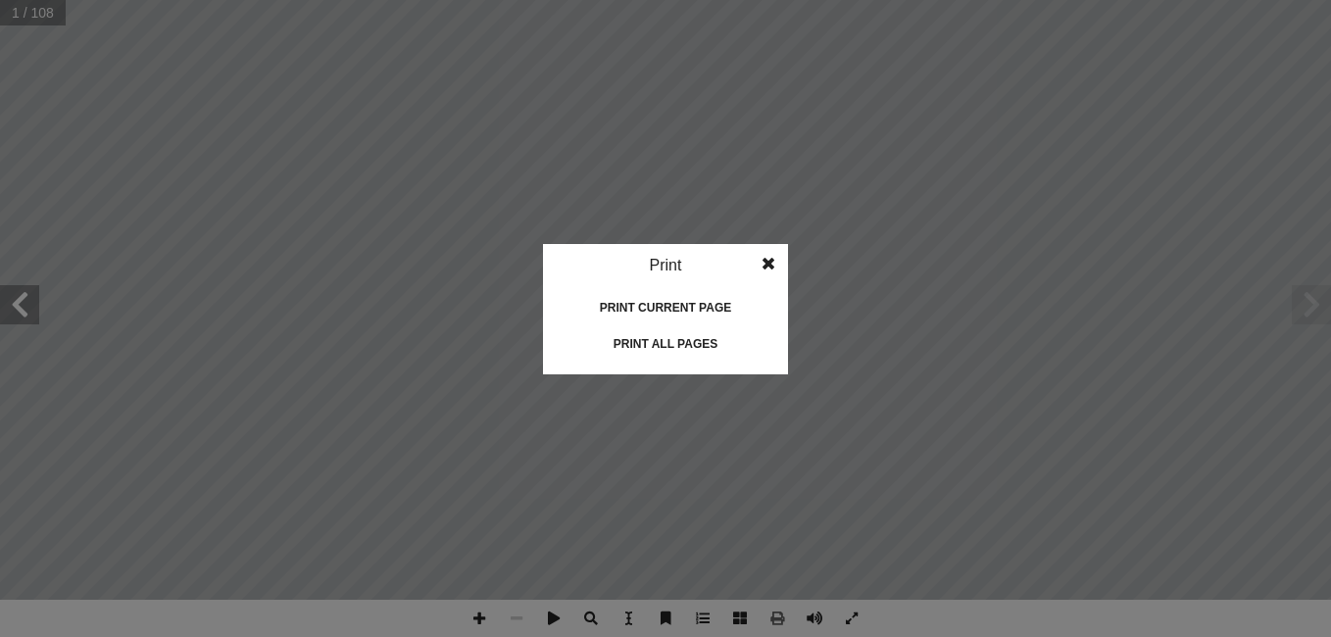
click at [676, 339] on div "Print all pages" at bounding box center [665, 343] width 196 height 31
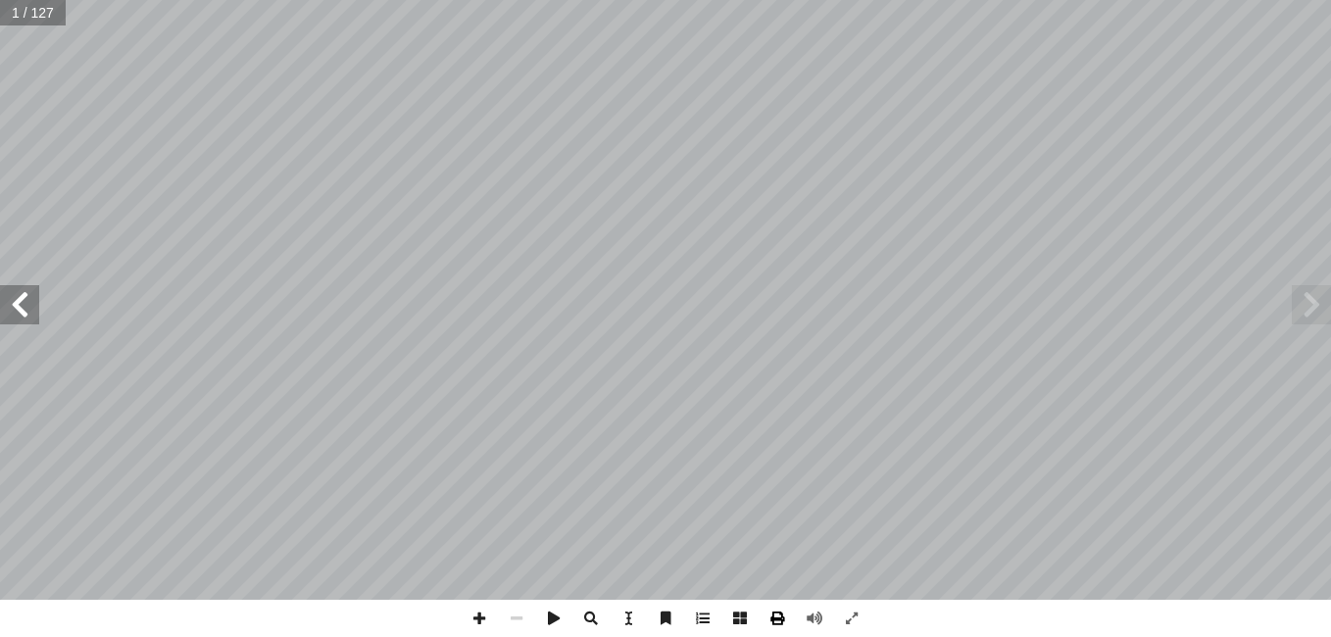
click at [767, 608] on span at bounding box center [776, 618] width 37 height 37
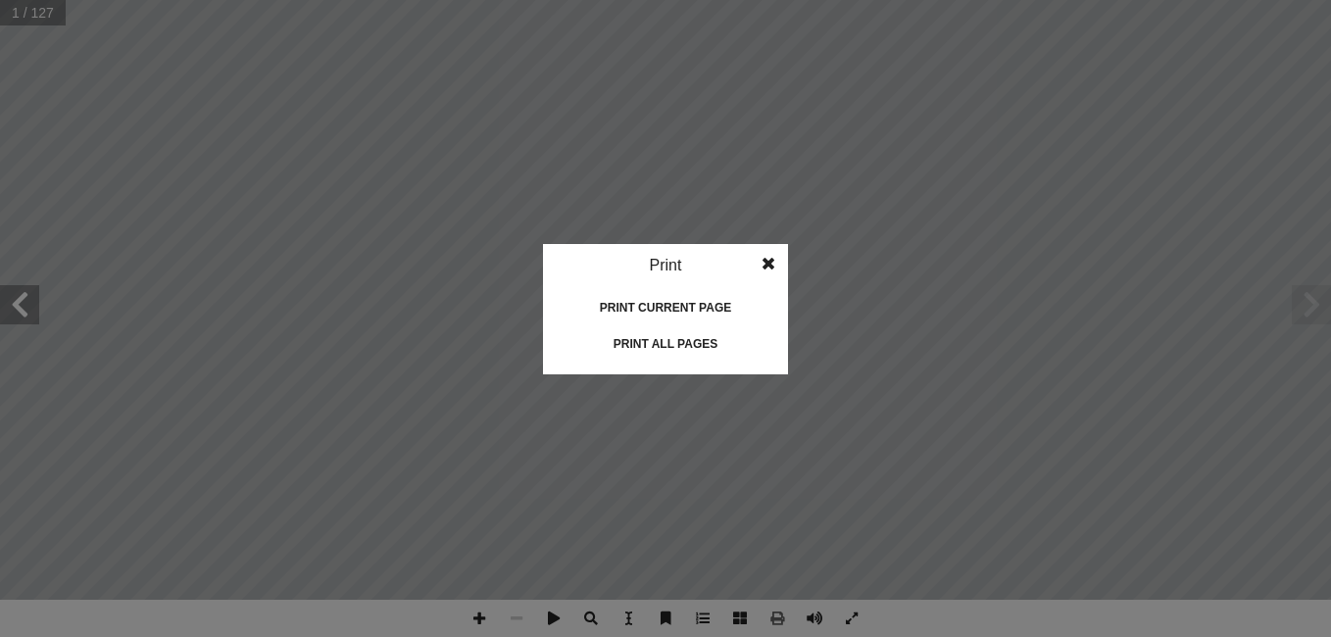
click at [675, 340] on div "Print all pages" at bounding box center [665, 343] width 196 height 31
